Goal: Communication & Community: Ask a question

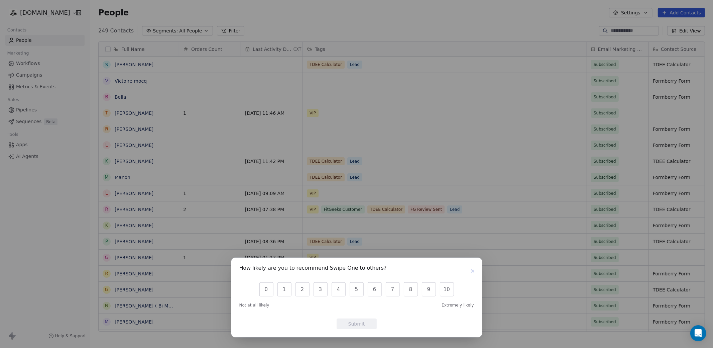
click at [471, 269] on icon "button" at bounding box center [472, 270] width 5 height 5
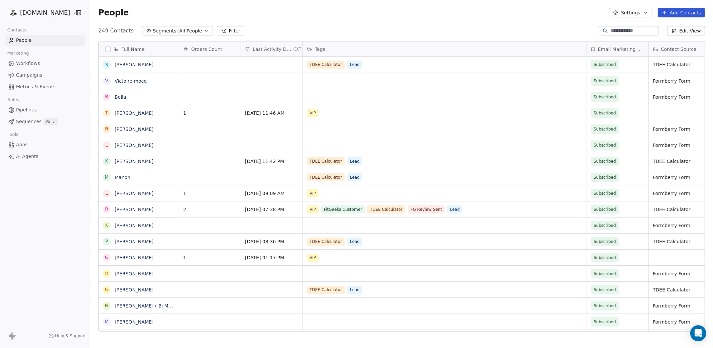
click at [614, 28] on input at bounding box center [634, 30] width 47 height 7
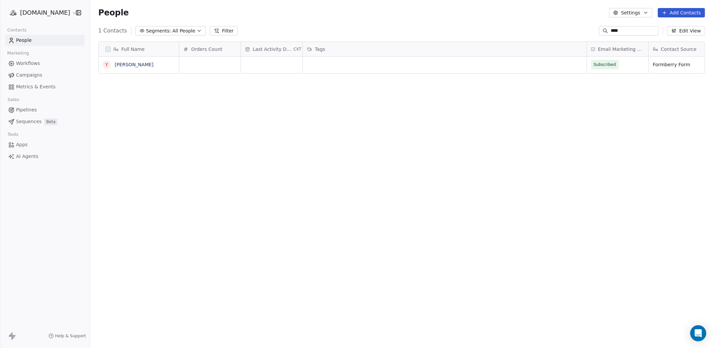
type input "****"
click at [204, 67] on div "grid" at bounding box center [210, 65] width 62 height 16
type input "*"
click at [215, 107] on html "fitgeeks.co Contacts People Marketing Workflows Campaigns Metrics & Events Sale…" at bounding box center [356, 199] width 713 height 398
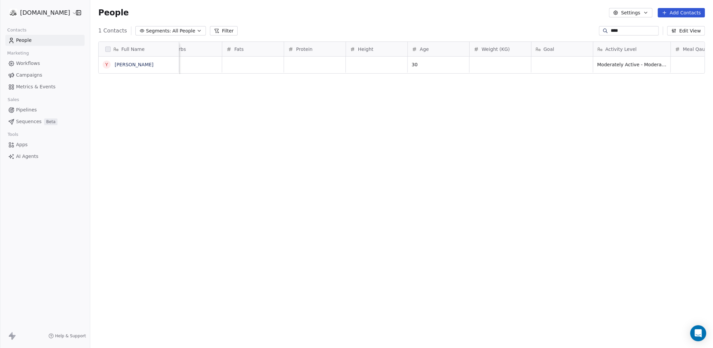
scroll to position [0, 1246]
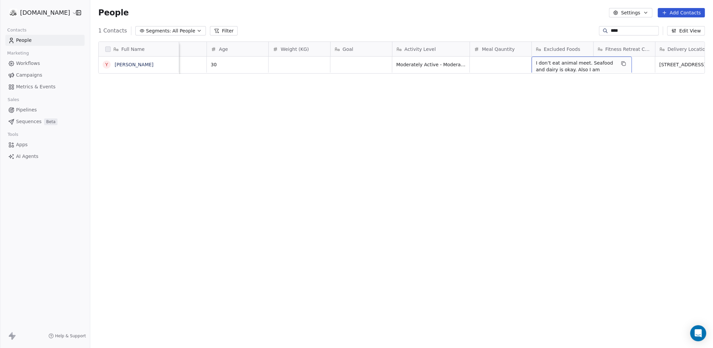
drag, startPoint x: 567, startPoint y: 68, endPoint x: 601, endPoint y: 74, distance: 35.2
click at [591, 75] on div "Full Name Y Yana Kabenkina Carbs Fats Protein Height Age Weight (KG) Goal Activ…" at bounding box center [401, 189] width 623 height 306
click at [541, 102] on div "Full Name Y Yana Kabenkina Carbs Fats Protein Height Age Weight (KG) Goal Activ…" at bounding box center [401, 189] width 623 height 306
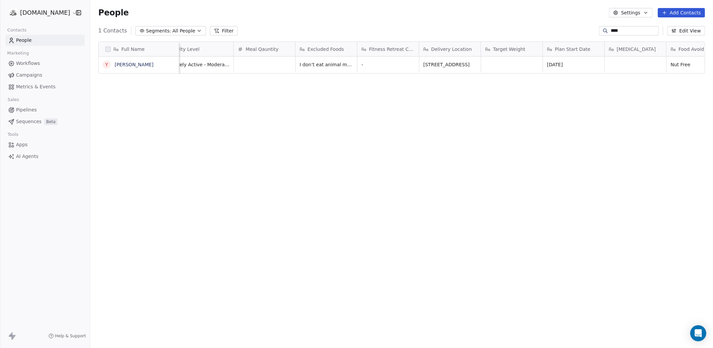
scroll to position [0, 1523]
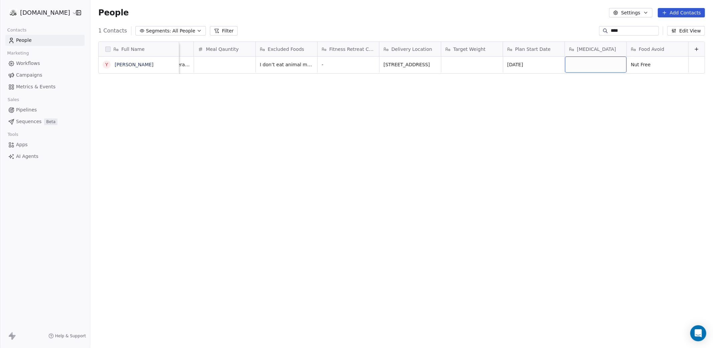
click at [581, 66] on div "grid" at bounding box center [596, 65] width 62 height 16
type textarea "**********"
click at [275, 67] on span "I don’t eat animal meet. Seafood and dairy is okay. Also I am beetroot intolera…" at bounding box center [300, 76] width 80 height 33
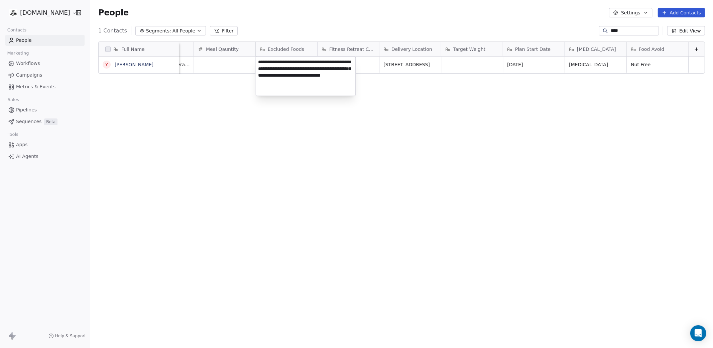
click at [275, 67] on textarea "**********" at bounding box center [306, 76] width 100 height 39
click at [342, 128] on html "fitgeeks.co Contacts People Marketing Workflows Campaigns Metrics & Events Sale…" at bounding box center [356, 199] width 713 height 398
click at [636, 9] on button "Settings" at bounding box center [630, 12] width 43 height 9
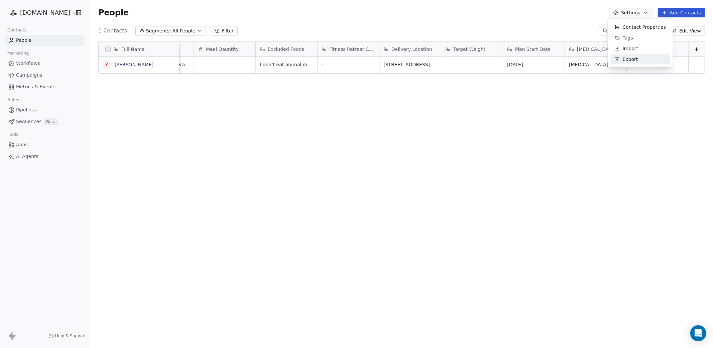
click at [633, 56] on span "Export" at bounding box center [630, 59] width 15 height 7
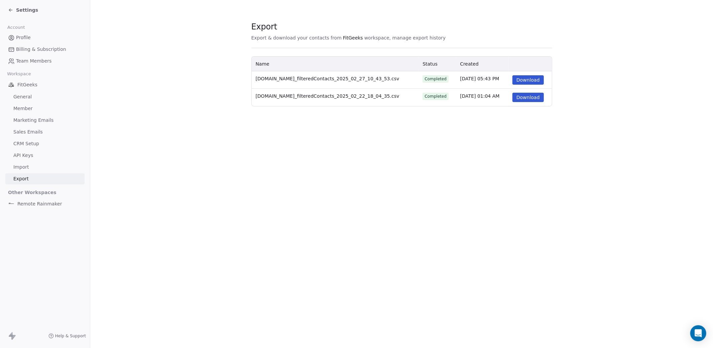
click at [13, 11] on icon at bounding box center [10, 9] width 5 height 5
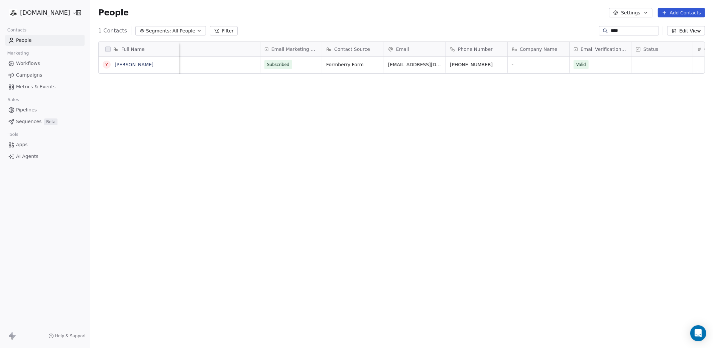
scroll to position [0, 330]
click at [392, 65] on span "yanalenb@gmail.com" at bounding box center [425, 66] width 80 height 13
click at [393, 65] on input "**********" at bounding box center [415, 64] width 67 height 13
click at [436, 123] on html "**********" at bounding box center [356, 199] width 713 height 398
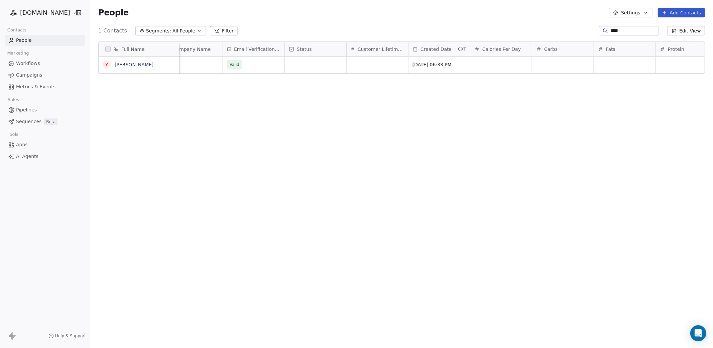
scroll to position [0, 678]
click at [35, 13] on html "fitgeeks.co Contacts People Marketing Workflows Campaigns Metrics & Events Sale…" at bounding box center [356, 199] width 713 height 398
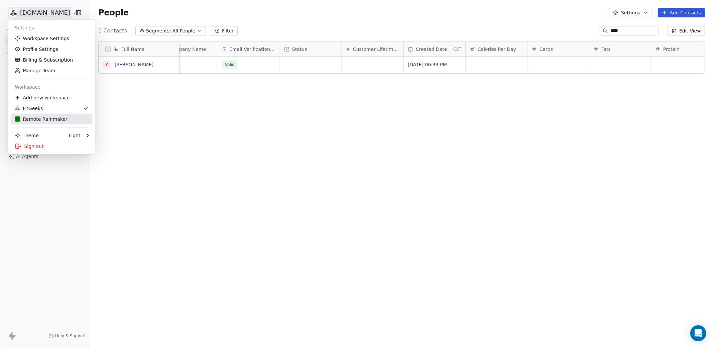
click at [45, 121] on div "Remote Rainmaker" at bounding box center [41, 119] width 53 height 7
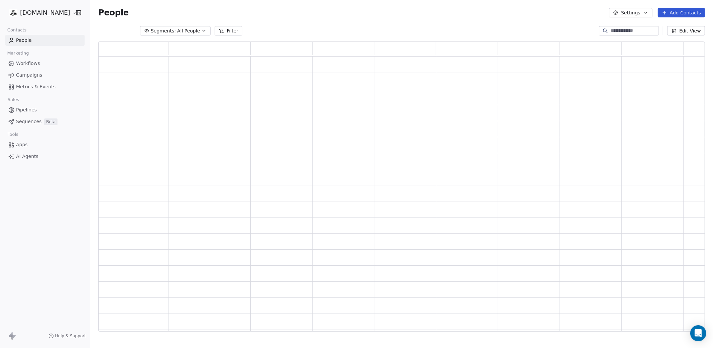
scroll to position [290, 607]
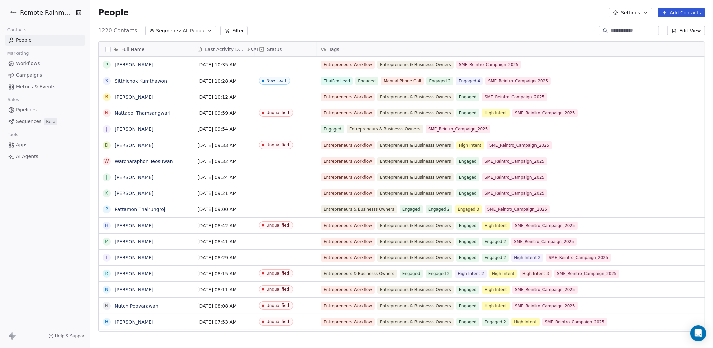
scroll to position [306, 623]
click at [32, 67] on span "Workflows" at bounding box center [28, 63] width 24 height 7
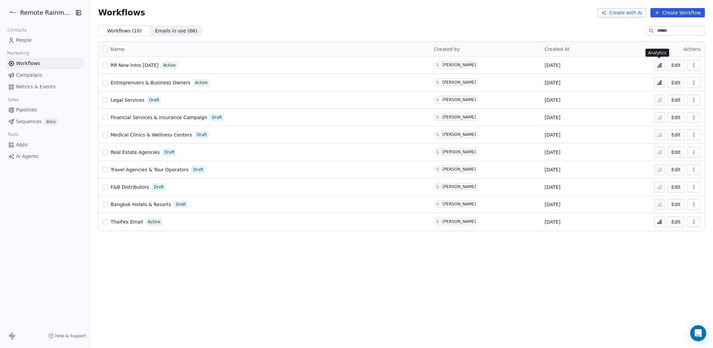
click at [660, 68] on button at bounding box center [659, 65] width 11 height 11
click at [701, 332] on icon "Open Intercom Messenger" at bounding box center [699, 333] width 8 height 9
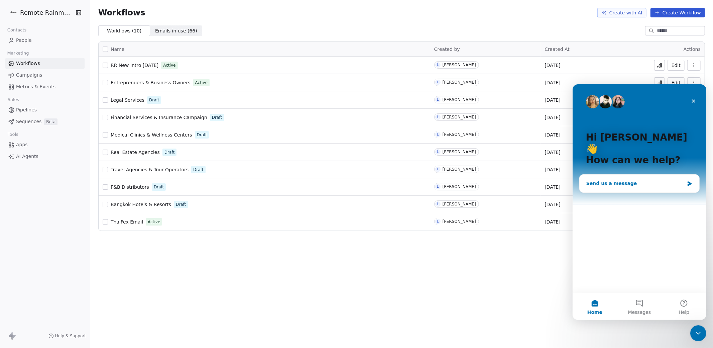
click at [614, 180] on div "Send us a message" at bounding box center [635, 183] width 98 height 7
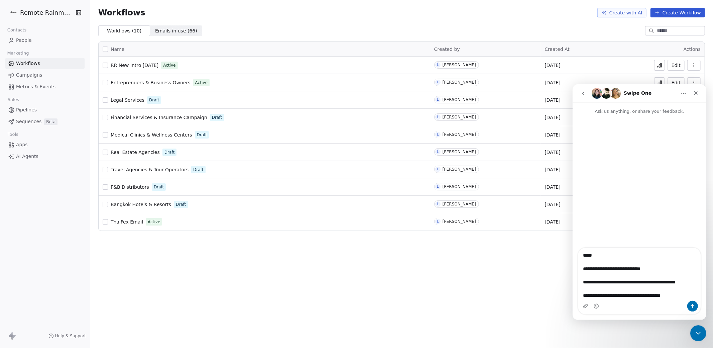
scroll to position [18, 0]
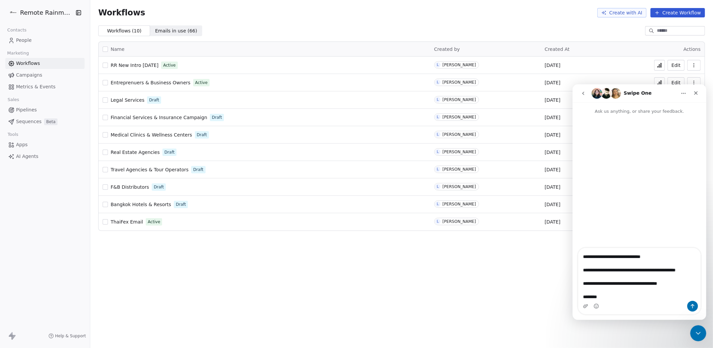
type textarea "**********"
click at [662, 64] on button at bounding box center [659, 65] width 11 height 11
click at [607, 300] on textarea "**********" at bounding box center [639, 273] width 122 height 53
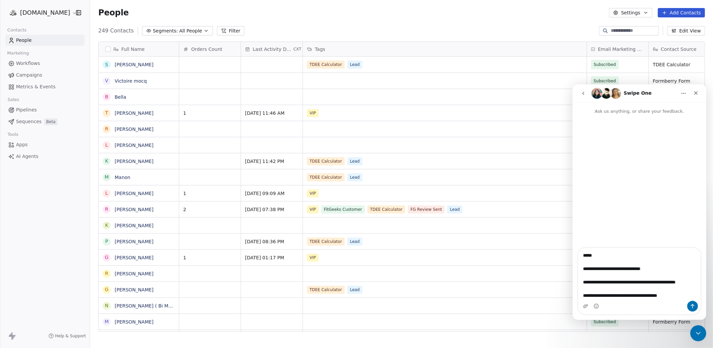
scroll to position [306, 623]
click at [38, 15] on html "fitgeeks.co Contacts People Marketing Workflows Campaigns Metrics & Events Sale…" at bounding box center [356, 199] width 713 height 398
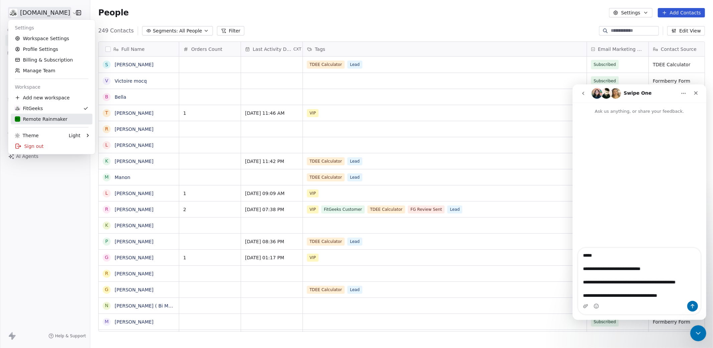
click at [46, 119] on div "Remote Rainmaker" at bounding box center [41, 119] width 53 height 7
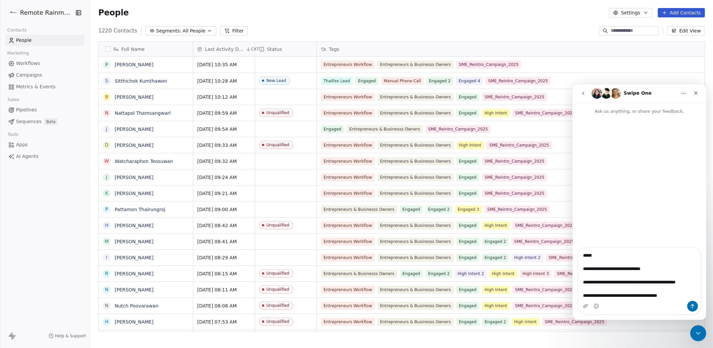
scroll to position [306, 623]
click at [27, 64] on span "Workflows" at bounding box center [28, 63] width 24 height 7
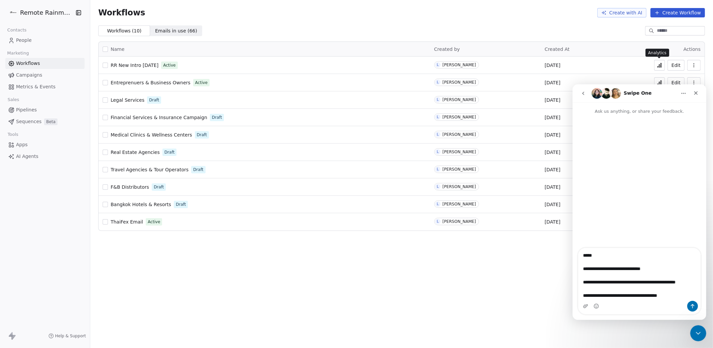
click at [657, 66] on icon at bounding box center [659, 65] width 5 height 5
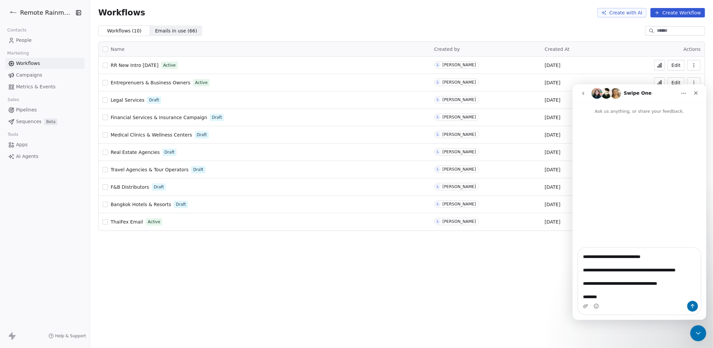
click at [610, 295] on textarea "**********" at bounding box center [639, 273] width 122 height 53
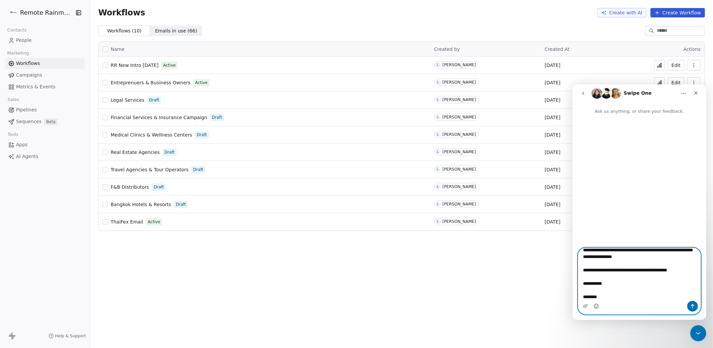
click at [597, 305] on icon "Emoji picker" at bounding box center [596, 305] width 2 height 1
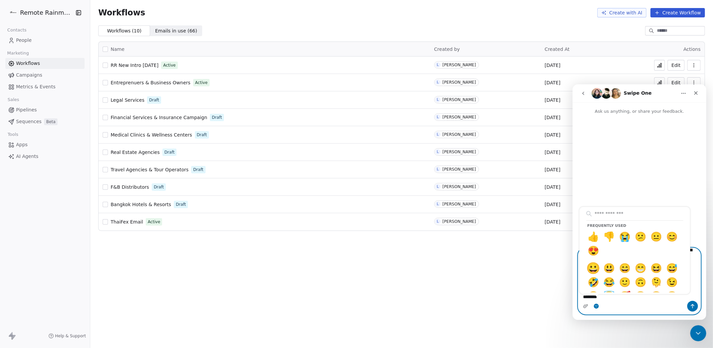
type textarea "**********"
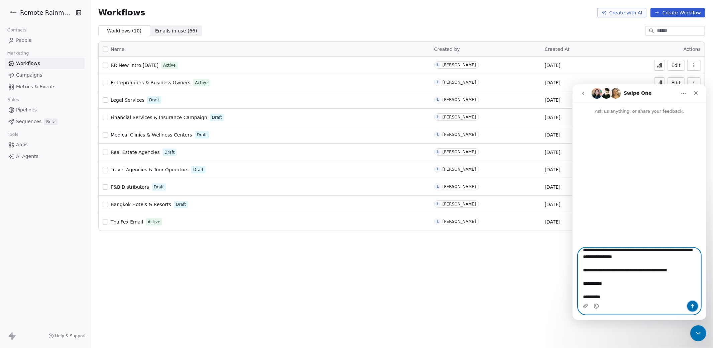
click at [694, 306] on icon "Send a message…" at bounding box center [692, 305] width 5 height 5
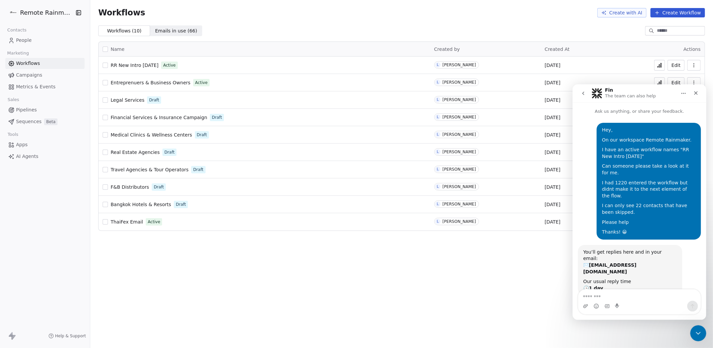
scroll to position [15, 0]
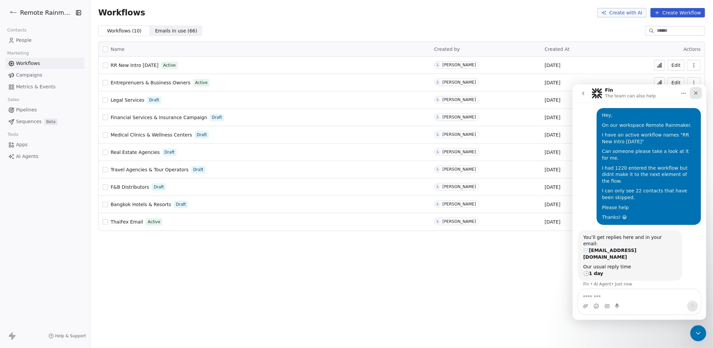
click at [696, 91] on icon "Close" at bounding box center [695, 92] width 5 height 5
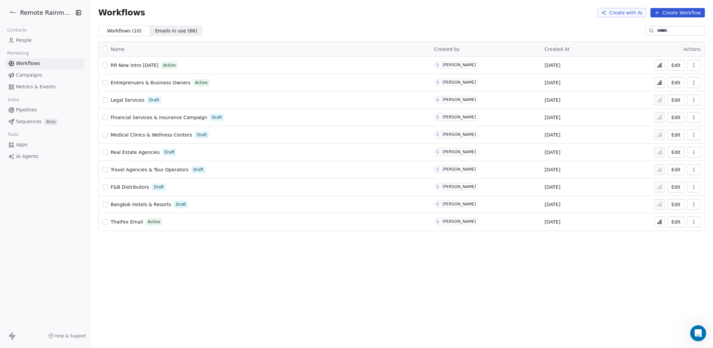
click at [699, 83] on button "button" at bounding box center [694, 82] width 13 height 11
click at [150, 82] on span "Entreprenuers & Business Owners" at bounding box center [151, 82] width 80 height 5
click at [661, 82] on icon at bounding box center [659, 82] width 5 height 5
click at [672, 66] on button "Edit" at bounding box center [676, 65] width 17 height 11
